Goal: Register for event/course

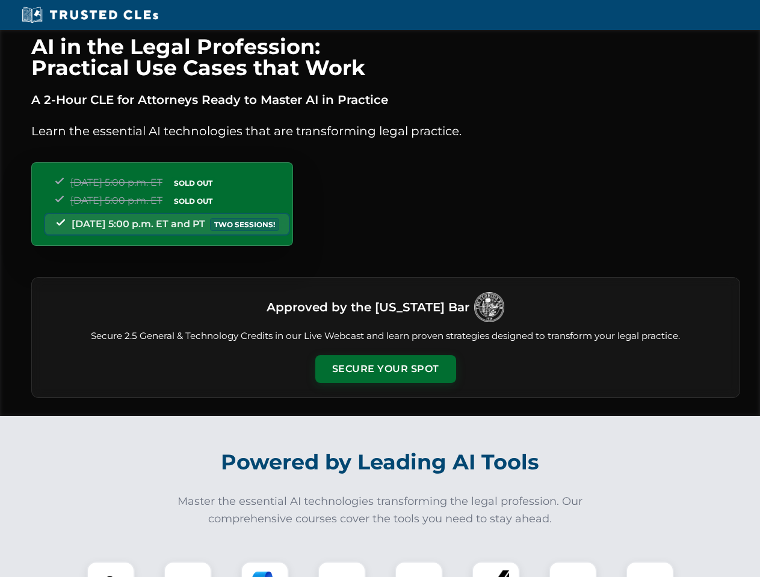
click at [385, 369] on button "Secure Your Spot" at bounding box center [385, 370] width 141 height 28
click at [111, 570] on img at bounding box center [110, 585] width 35 height 35
click at [188, 570] on div at bounding box center [188, 586] width 48 height 48
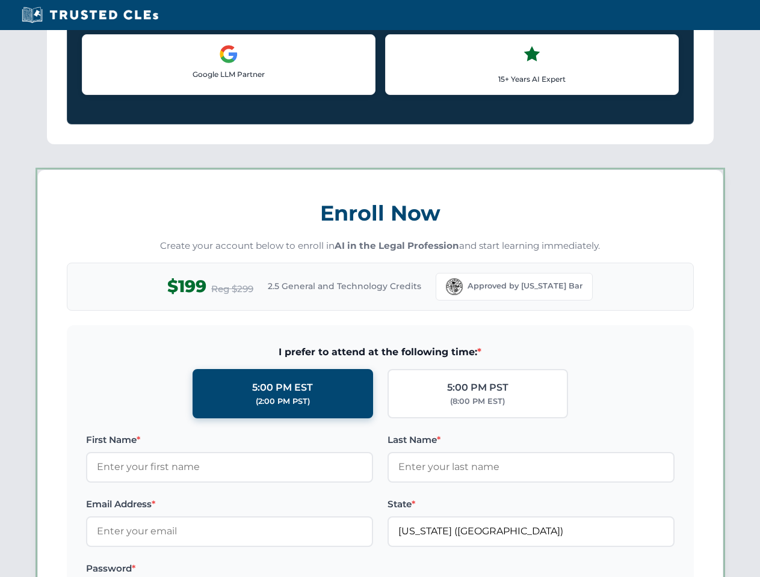
click at [342, 570] on label "Password *" at bounding box center [229, 569] width 287 height 14
